Goal: Task Accomplishment & Management: Manage account settings

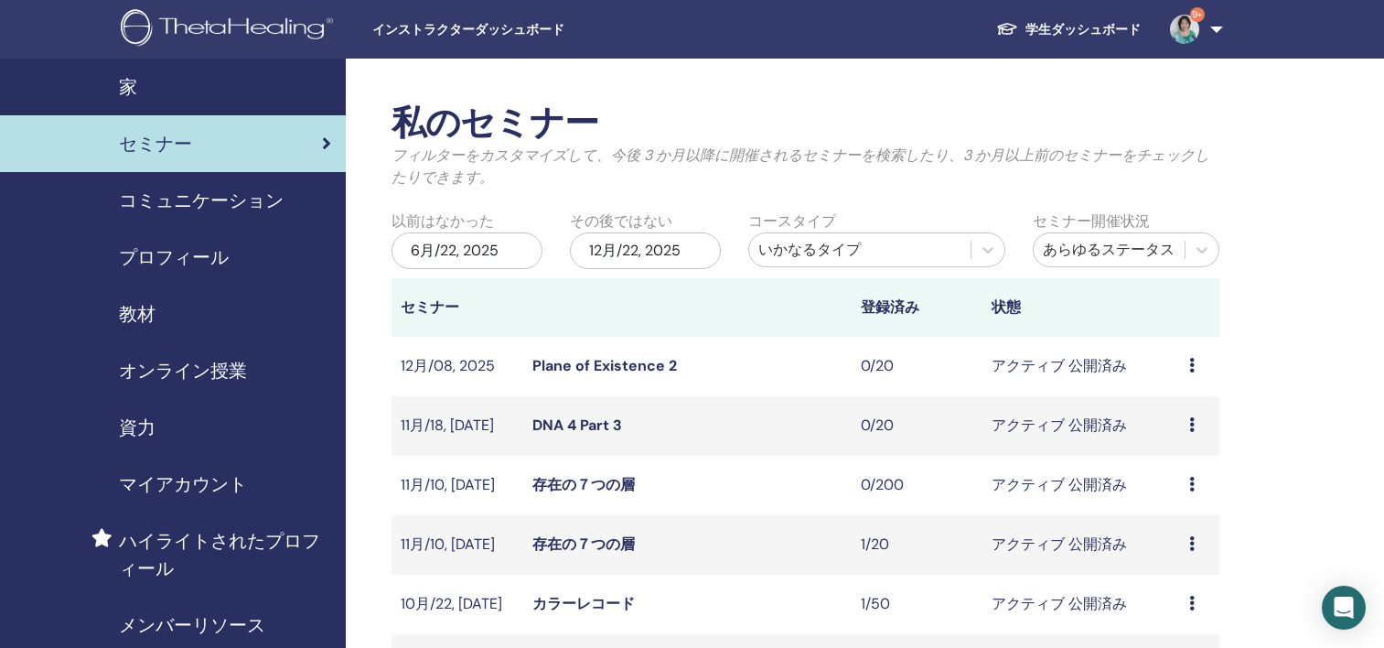
scroll to position [440, 0]
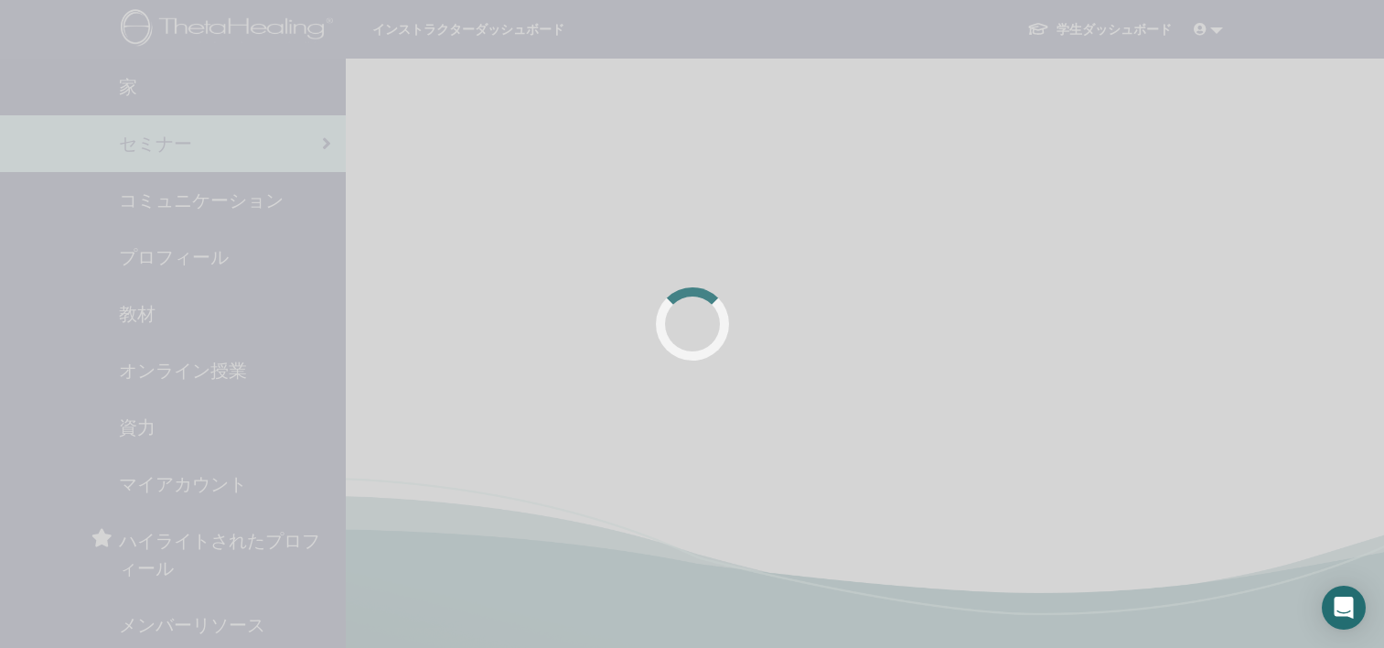
scroll to position [440, 0]
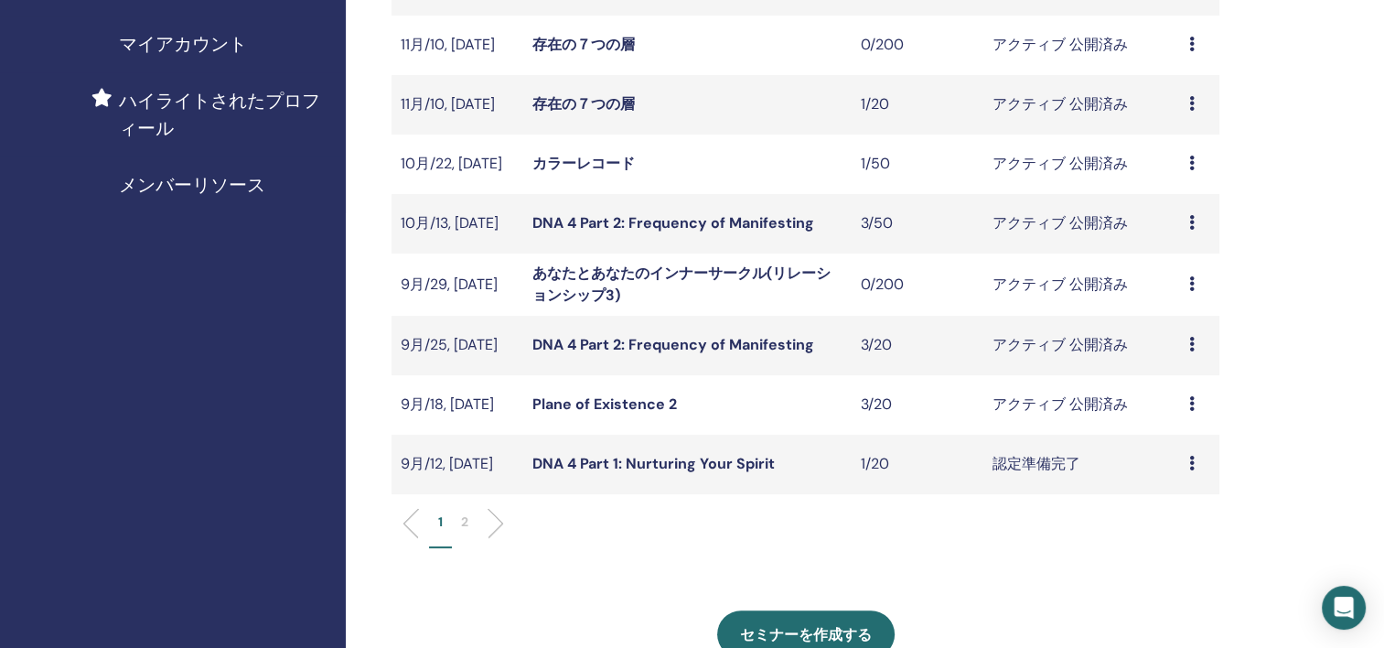
click at [1196, 339] on div "プレビュー 編集 出席者 キャンセル" at bounding box center [1199, 345] width 21 height 22
click at [1173, 410] on link "出席者" at bounding box center [1170, 409] width 44 height 19
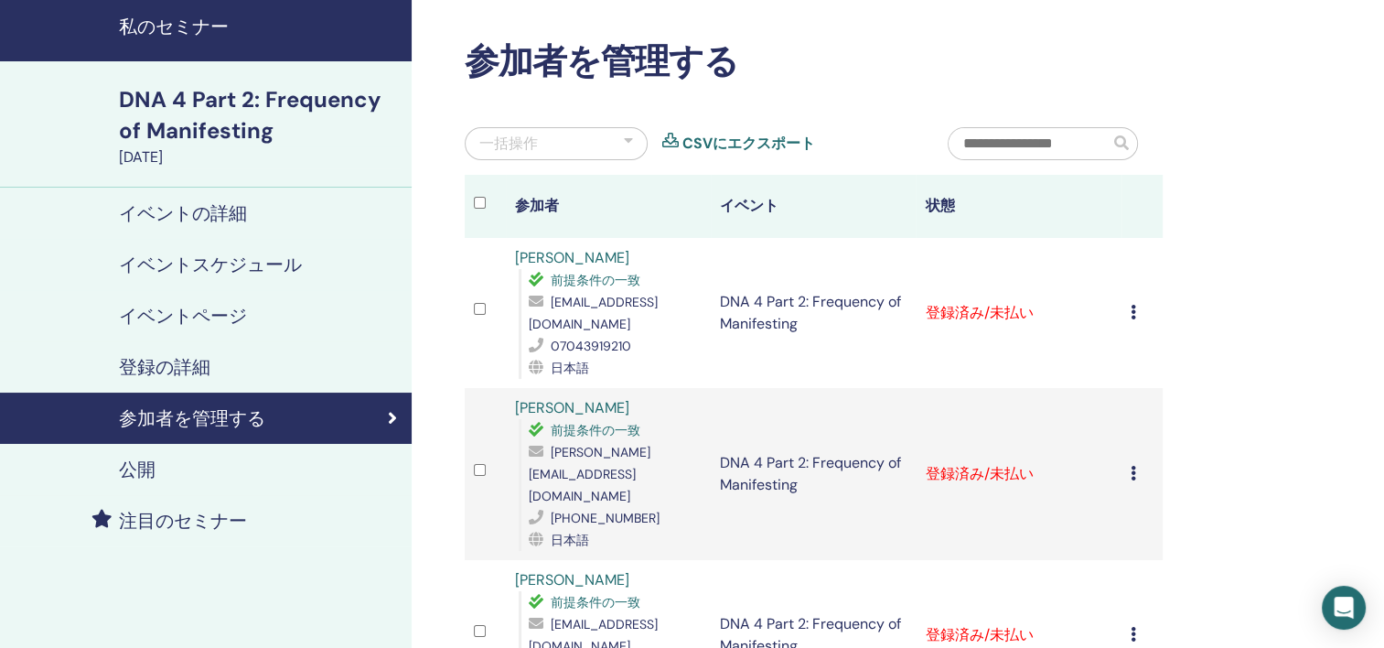
scroll to position [91, 0]
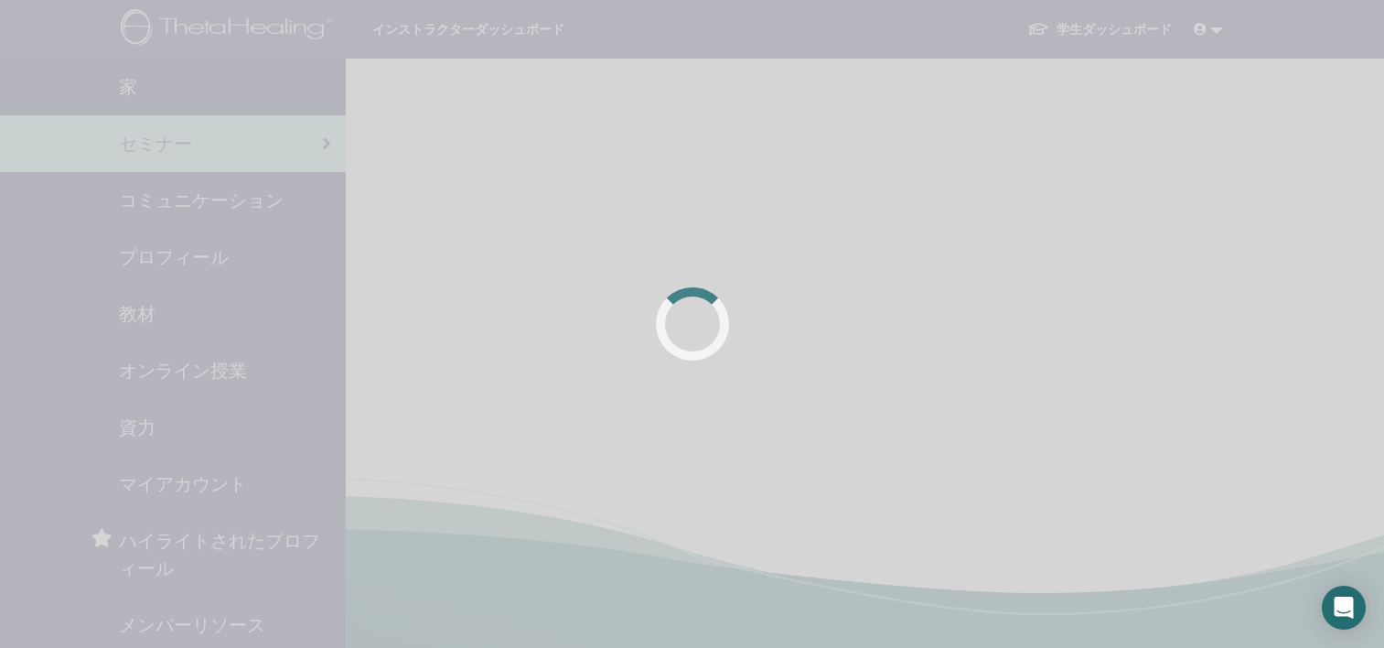
scroll to position [440, 0]
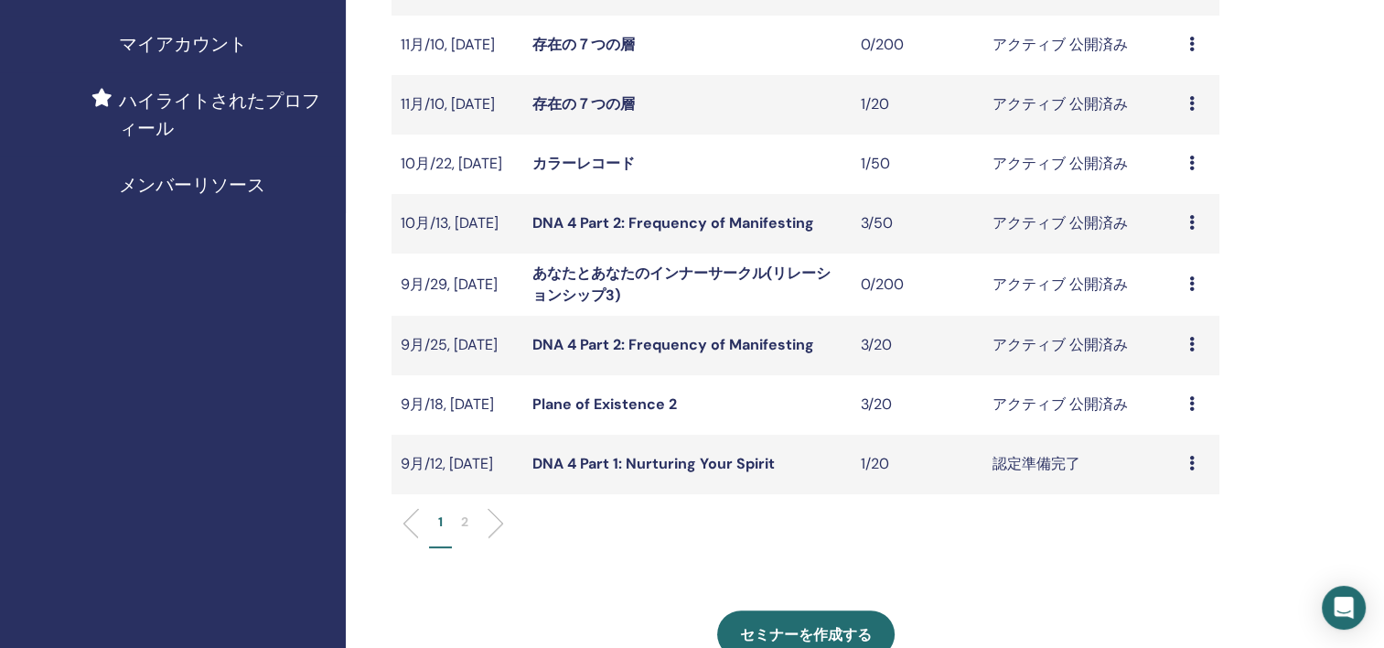
click at [1192, 403] on icon at bounding box center [1191, 403] width 5 height 15
click at [1170, 472] on link "出席者" at bounding box center [1166, 472] width 44 height 19
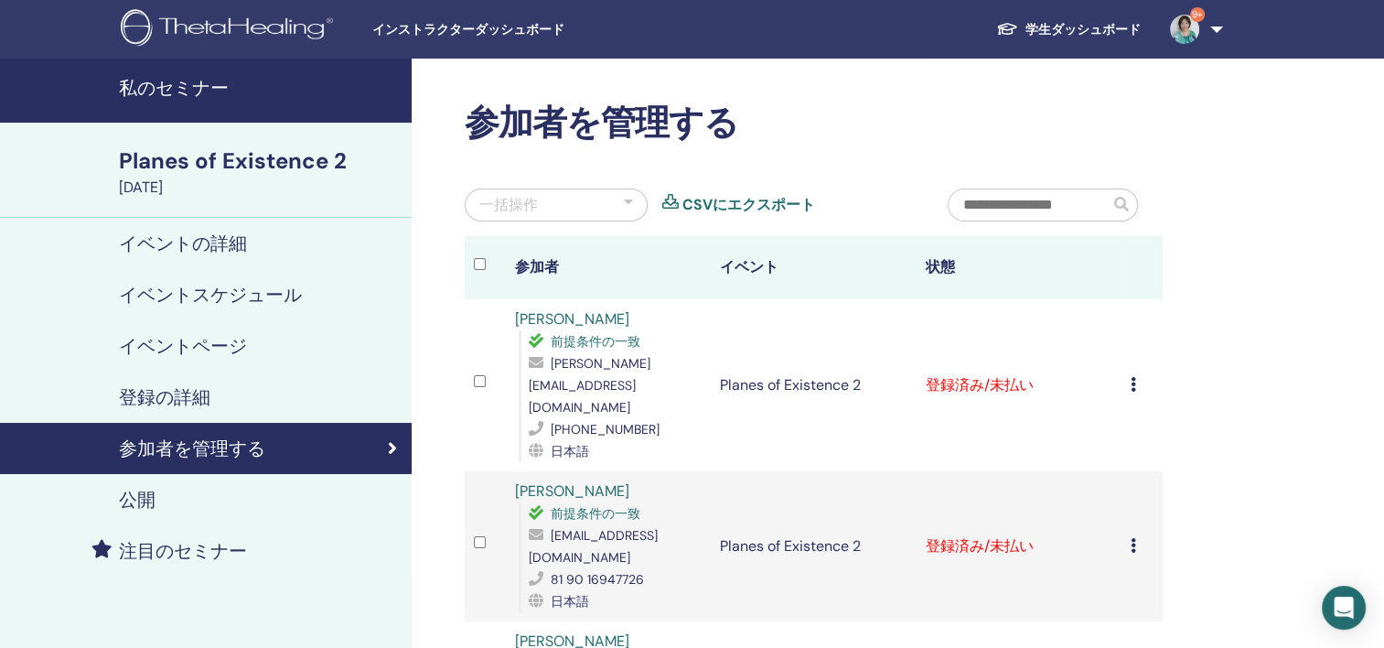
click at [1133, 377] on icon at bounding box center [1133, 384] width 5 height 15
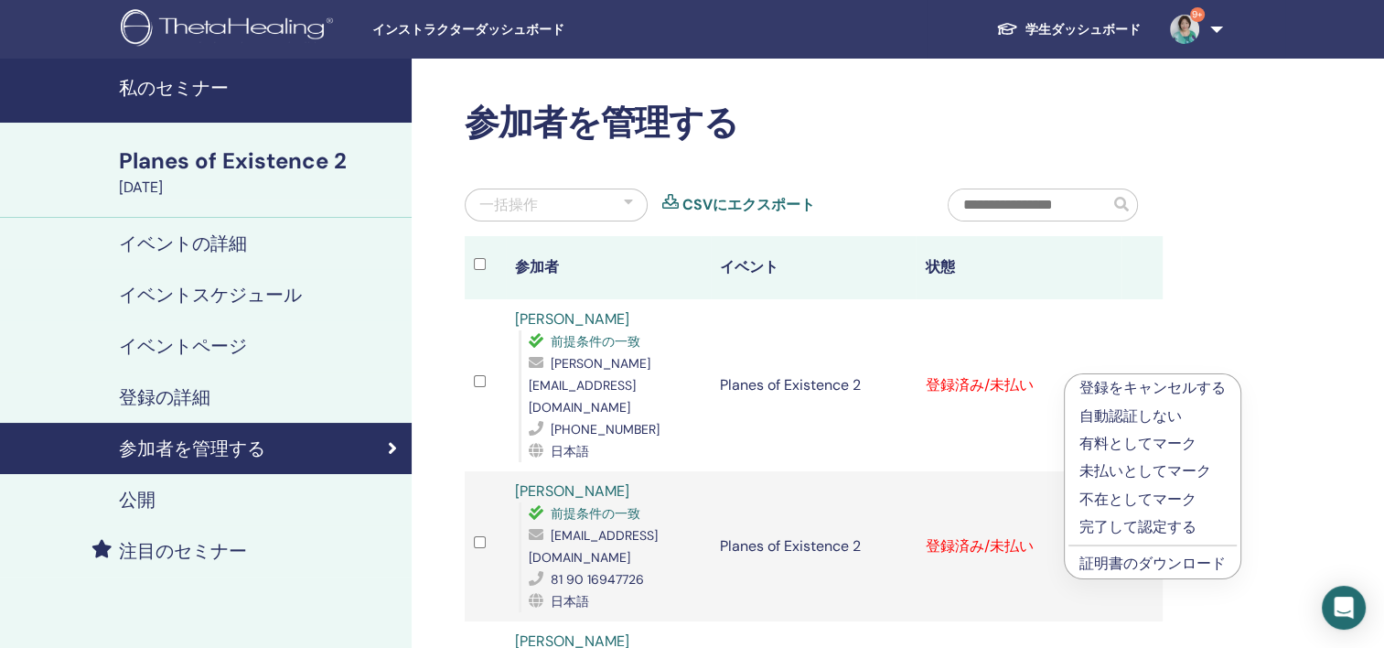
click at [1144, 564] on link "証明書のダウンロード" at bounding box center [1153, 562] width 146 height 19
